Goal: Book appointment/travel/reservation

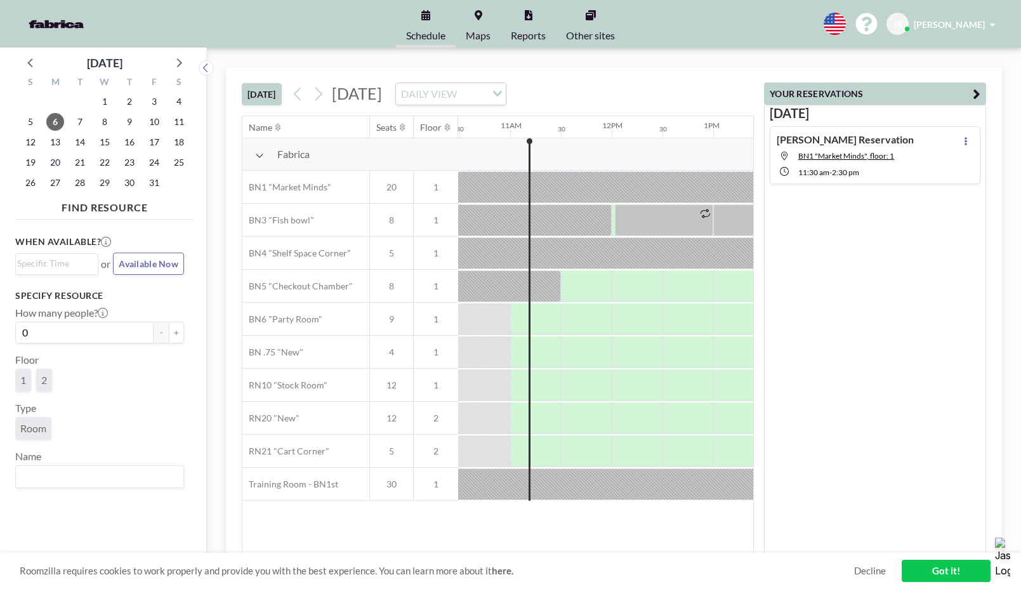
scroll to position [0, 1066]
click at [107, 120] on span "8" at bounding box center [105, 122] width 18 height 18
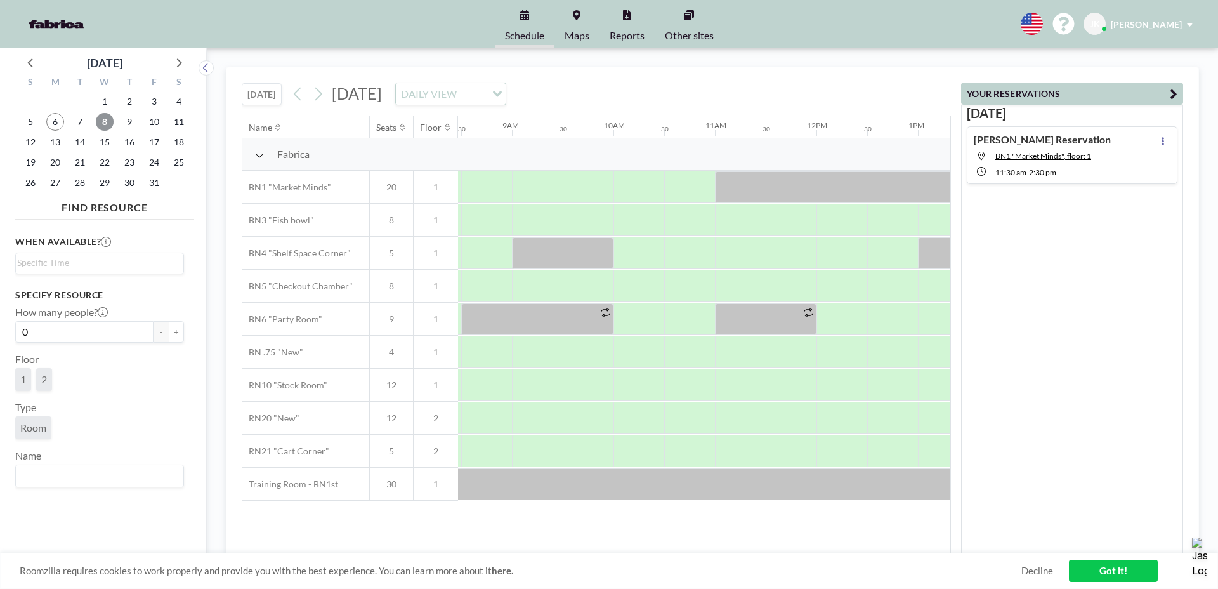
scroll to position [0, 875]
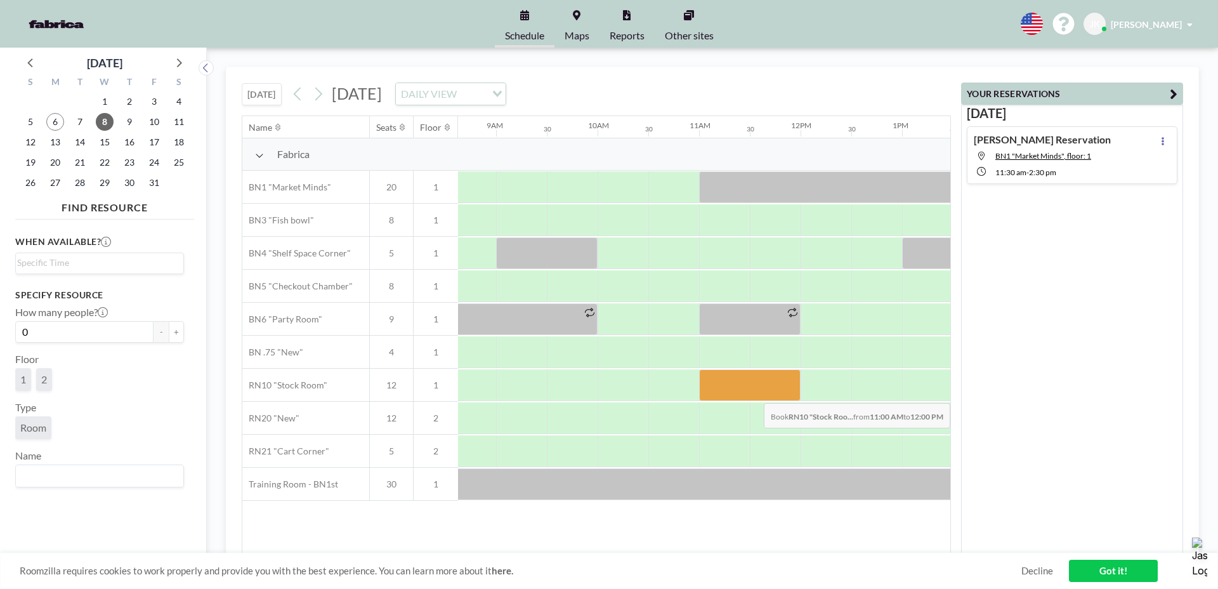
drag, startPoint x: 709, startPoint y: 389, endPoint x: 783, endPoint y: 392, distance: 73.6
click at [783, 392] on div at bounding box center [749, 385] width 101 height 32
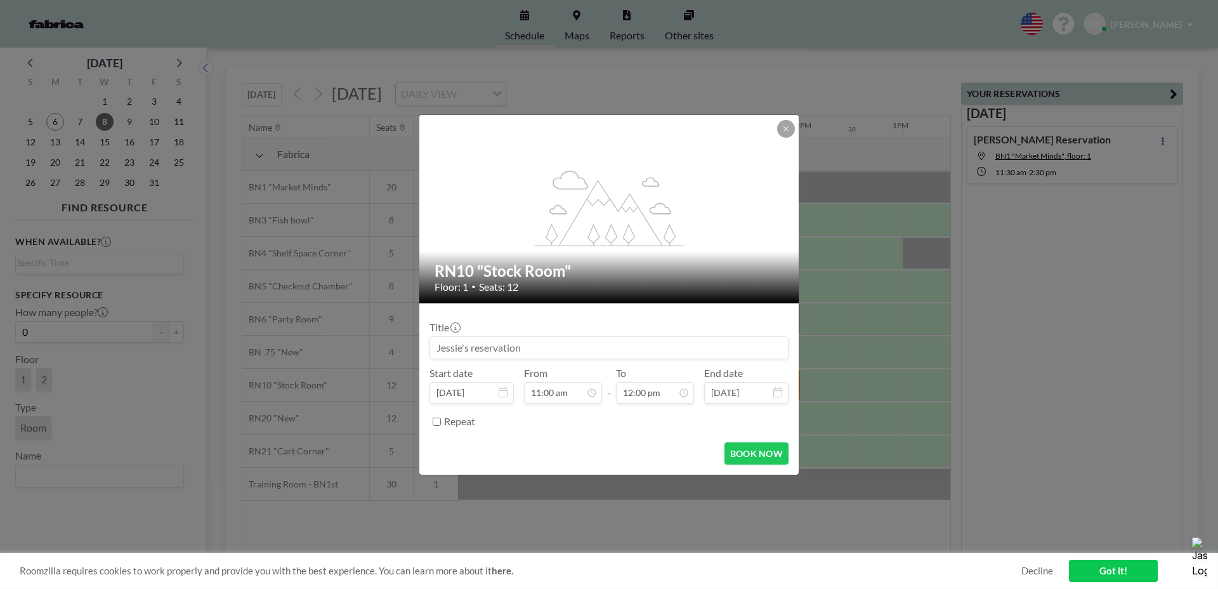
click at [483, 342] on input at bounding box center [609, 348] width 358 height 22
type input "J"
type input "Z"
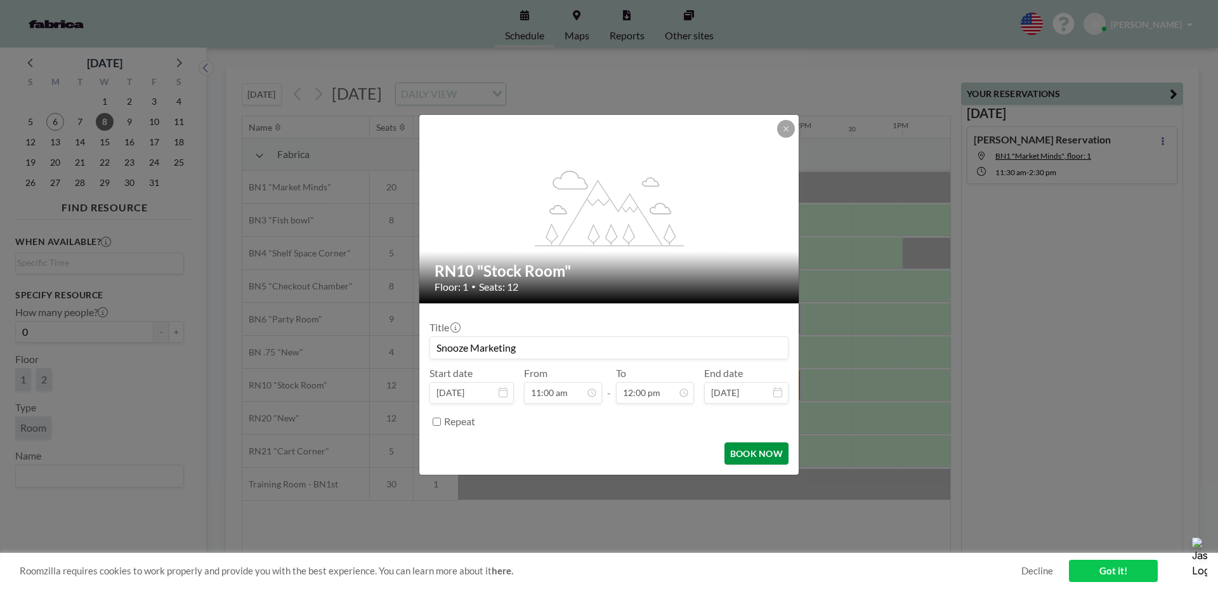
type input "Snooze Marketing"
click at [759, 454] on button "BOOK NOW" at bounding box center [756, 453] width 64 height 22
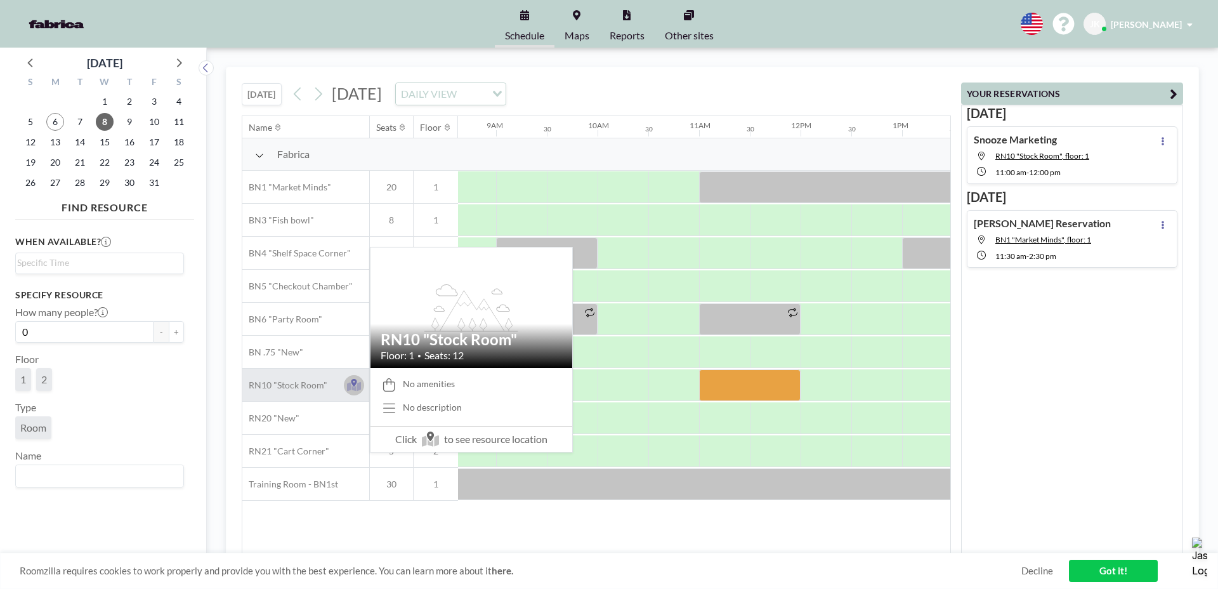
click at [351, 391] on icon at bounding box center [354, 385] width 15 height 13
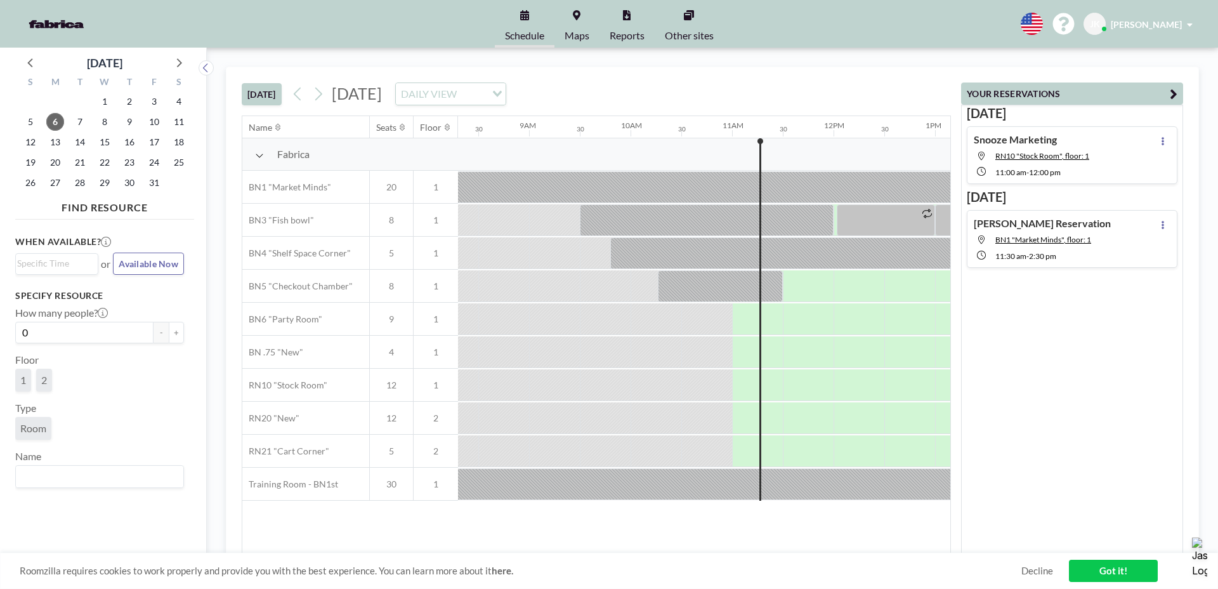
scroll to position [0, 1066]
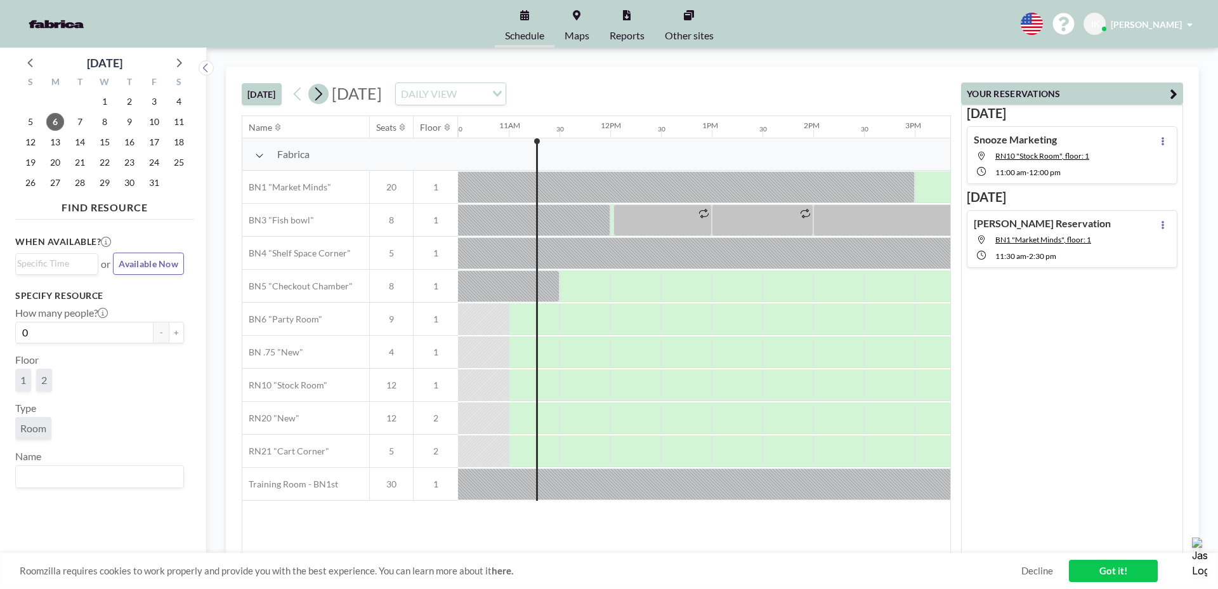
click at [310, 95] on button at bounding box center [318, 94] width 20 height 20
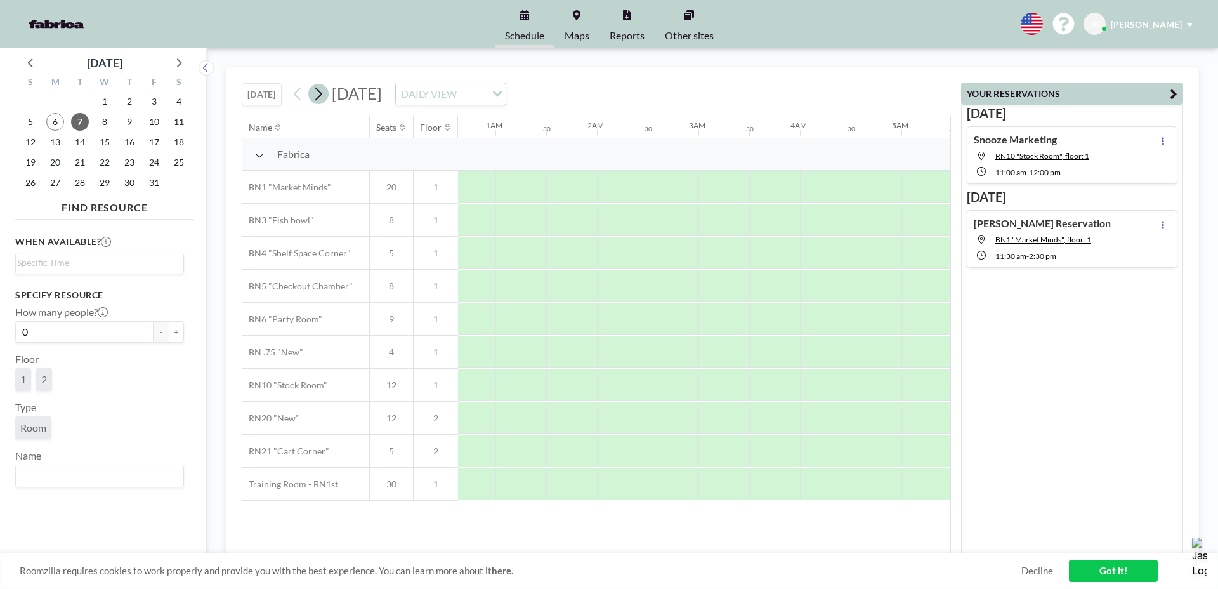
scroll to position [0, 516]
click at [318, 97] on icon at bounding box center [318, 93] width 12 height 19
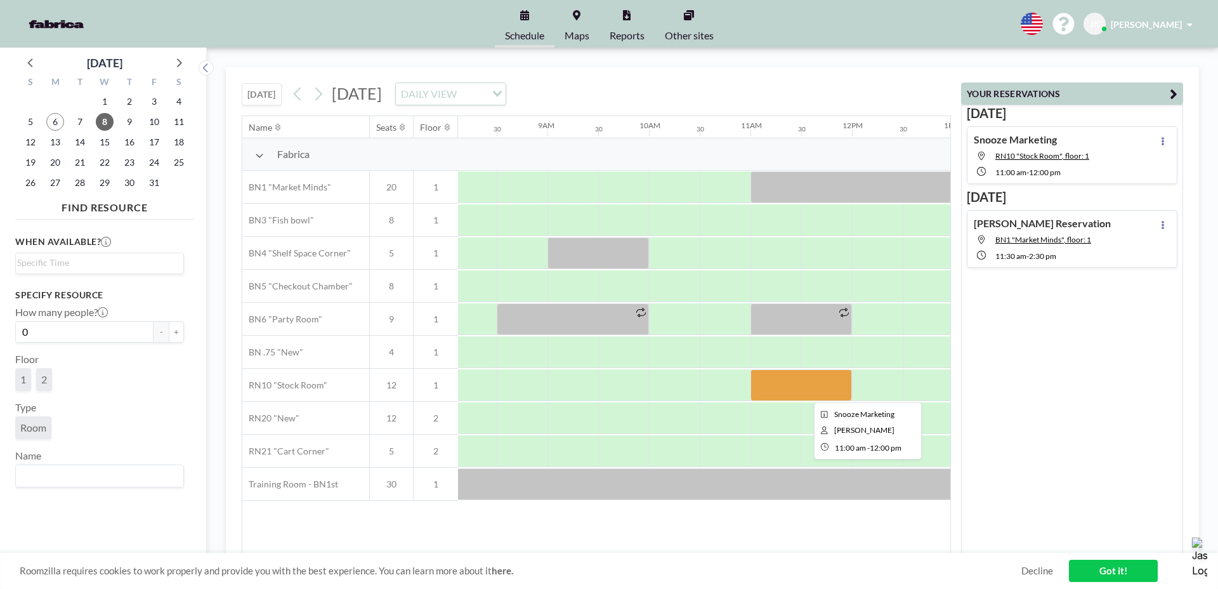
scroll to position [0, 847]
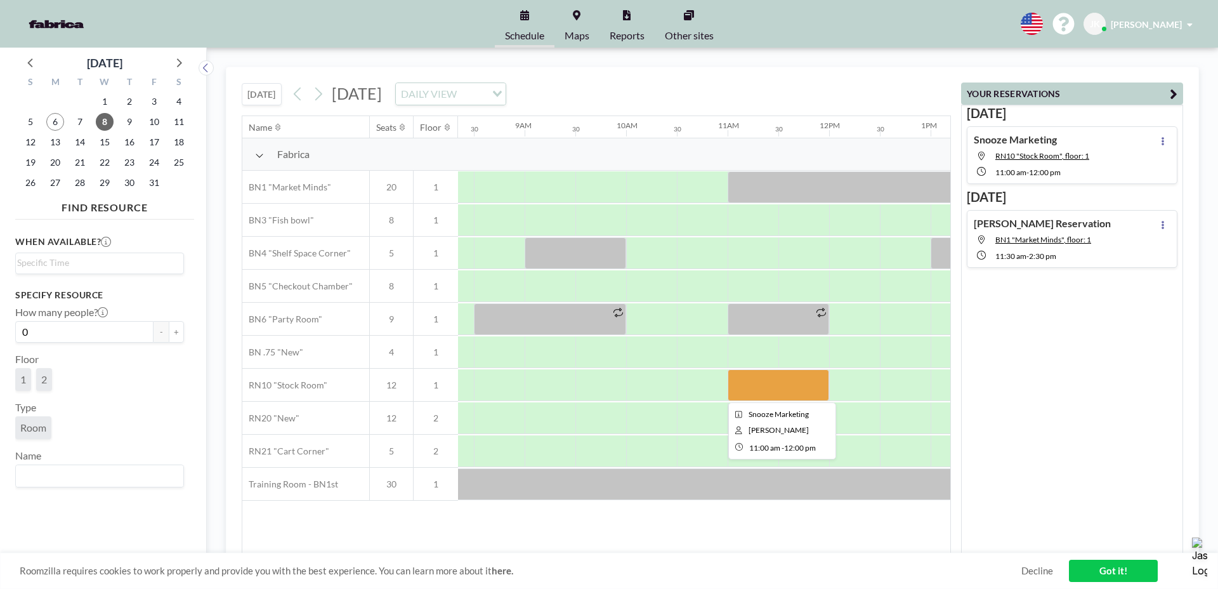
click at [820, 388] on div at bounding box center [777, 385] width 101 height 32
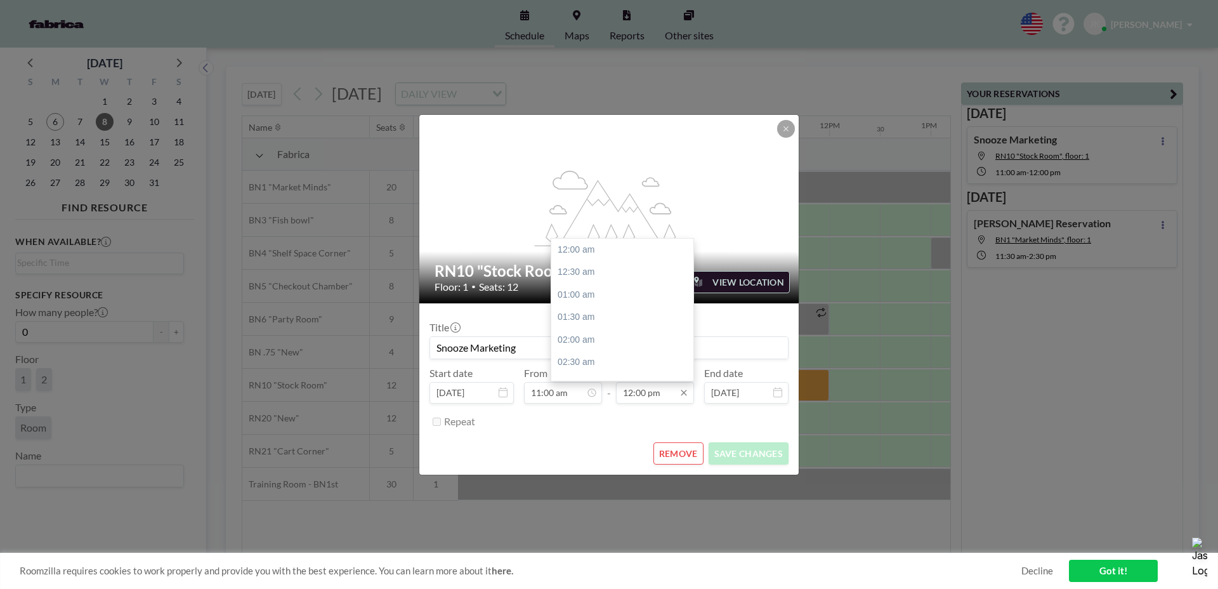
scroll to position [542, 0]
click at [658, 390] on input "12:00 pm" at bounding box center [655, 393] width 78 height 22
click at [582, 272] on div "12:30 pm" at bounding box center [622, 272] width 142 height 23
type input "12:30 pm"
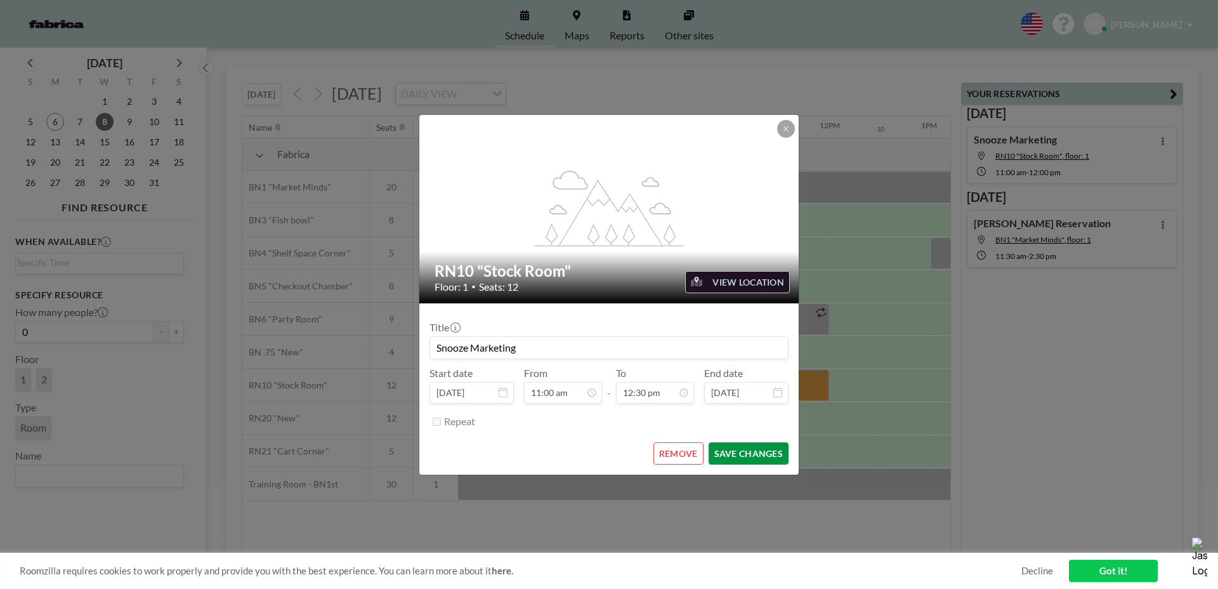
click at [764, 452] on button "SAVE CHANGES" at bounding box center [748, 453] width 80 height 22
